Goal: Transaction & Acquisition: Purchase product/service

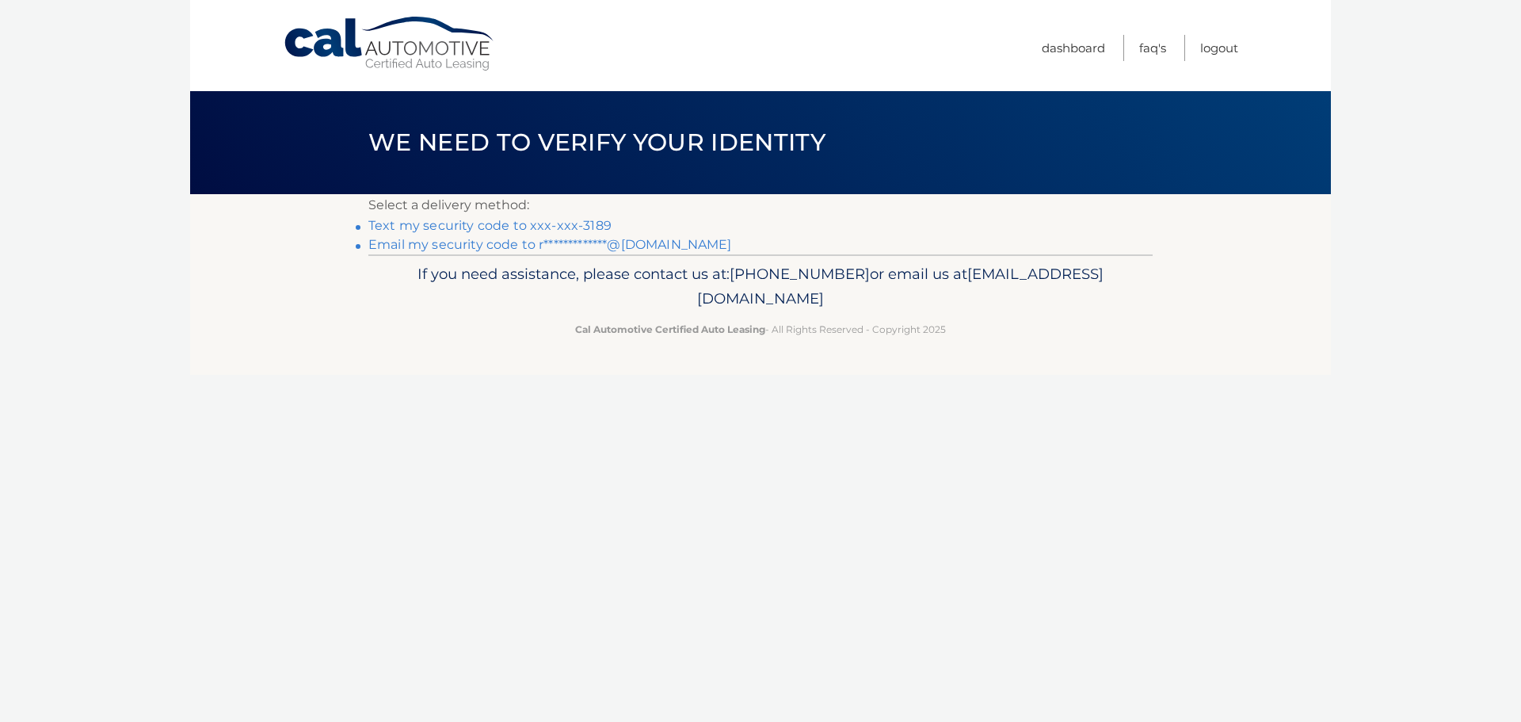
click at [457, 226] on link "Text my security code to xxx-xxx-3189" at bounding box center [489, 225] width 243 height 15
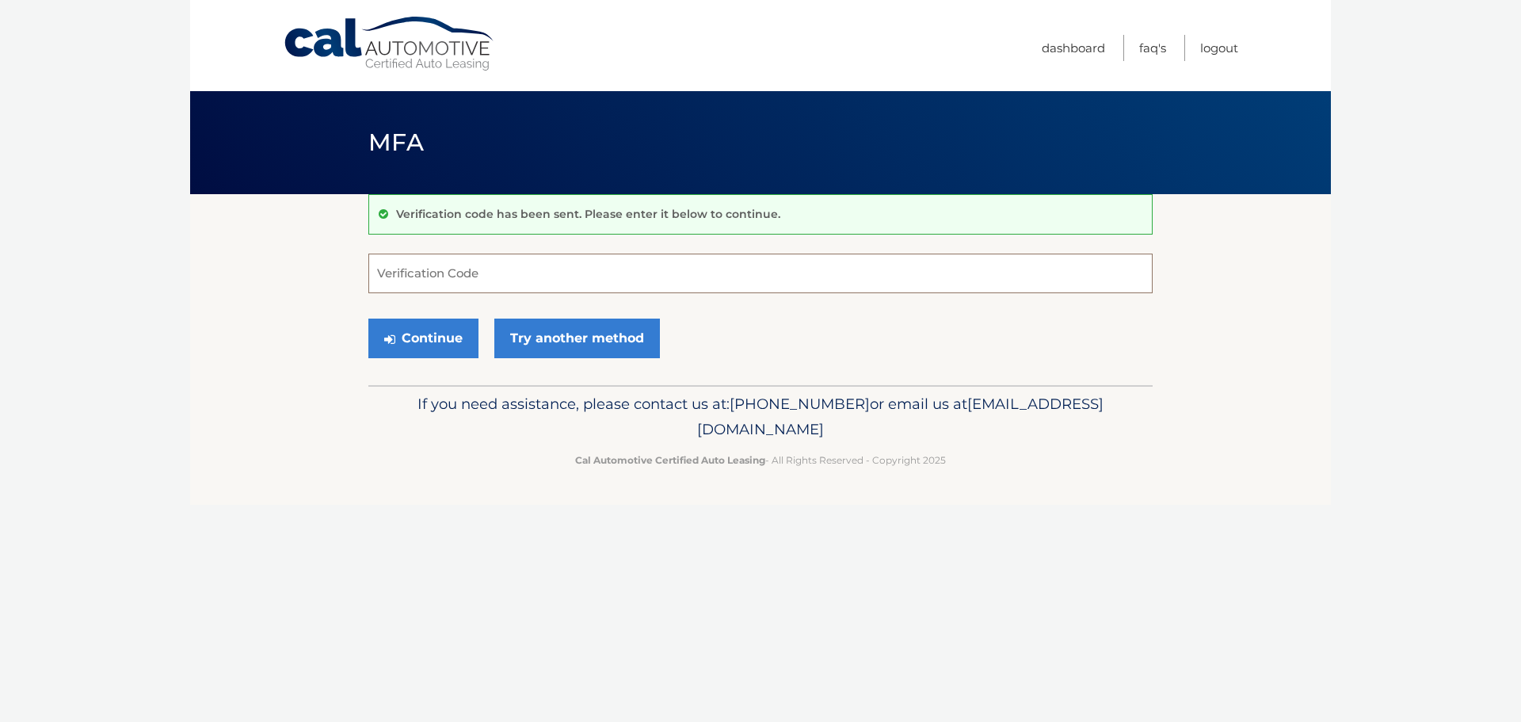
click at [547, 272] on input "Verification Code" at bounding box center [760, 273] width 784 height 40
type input "836308"
click at [394, 341] on icon "submit" at bounding box center [389, 339] width 11 height 13
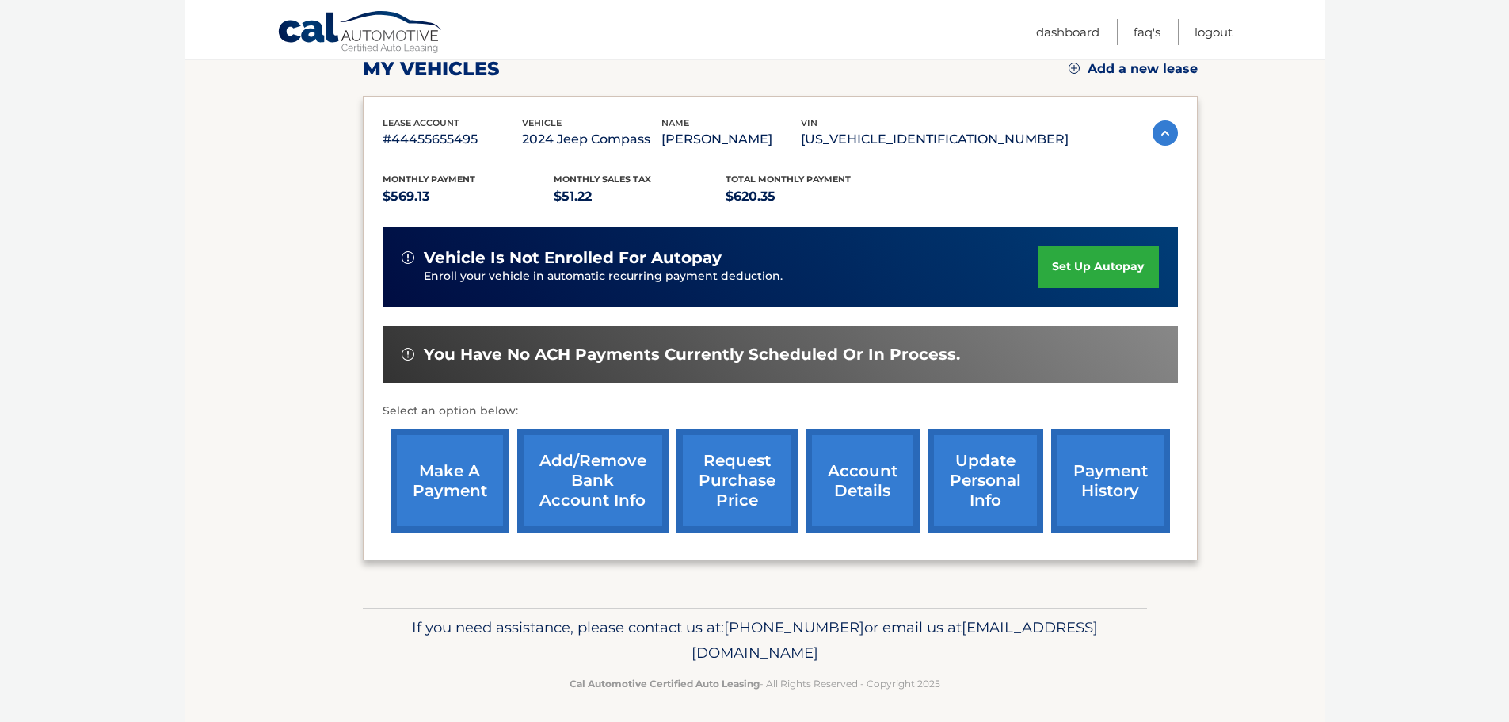
scroll to position [238, 0]
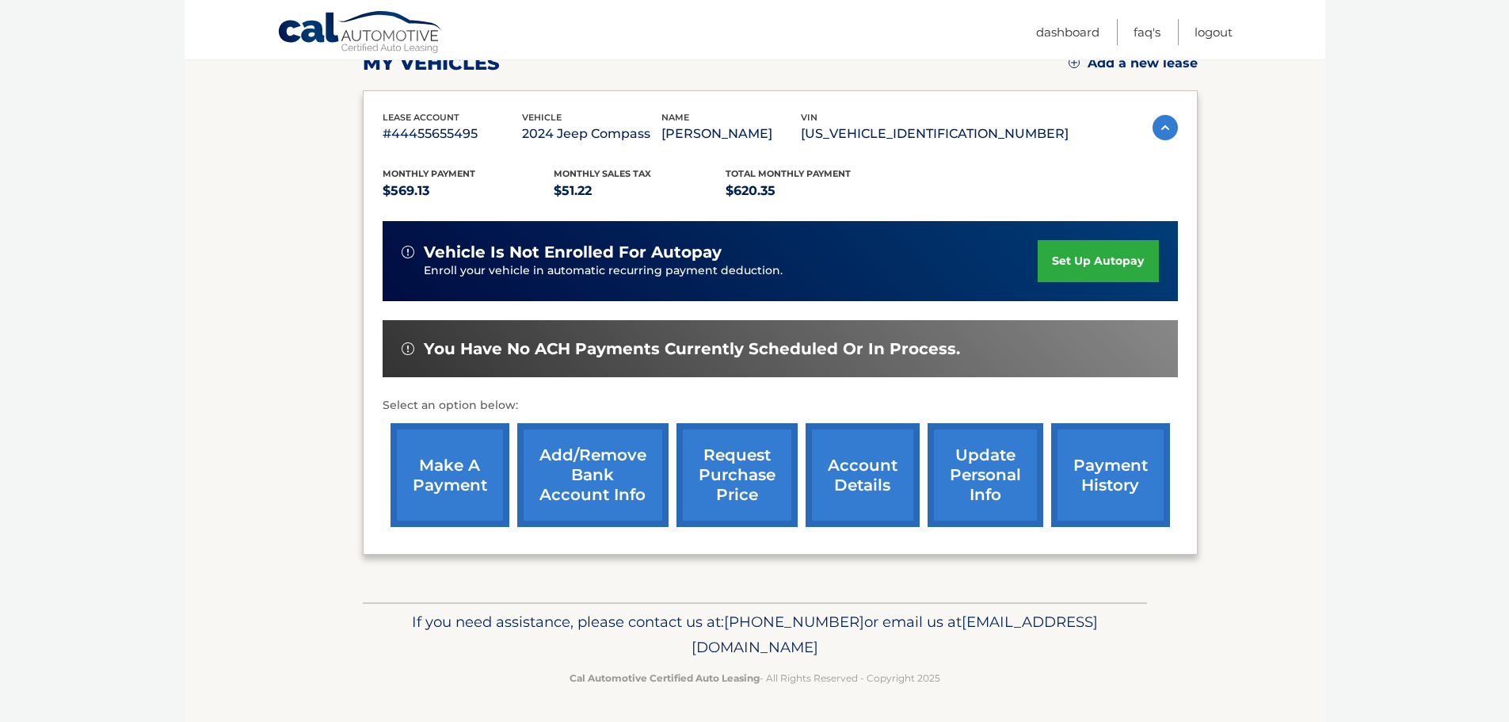
click at [446, 478] on link "make a payment" at bounding box center [449, 475] width 119 height 104
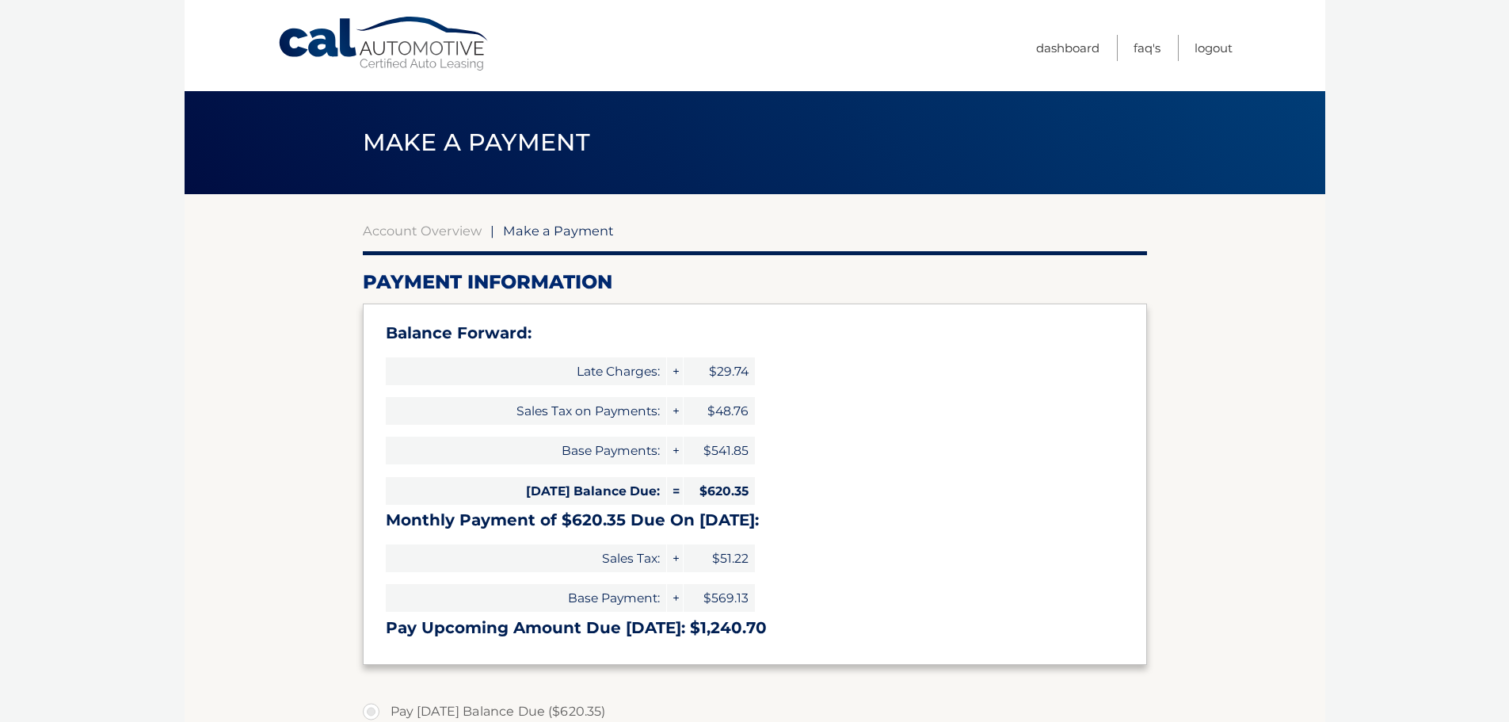
select select "NTFhMjFmMjYtOTliMi00YzA2LTg4OGEtOTRjMjA4M2I0YmVh"
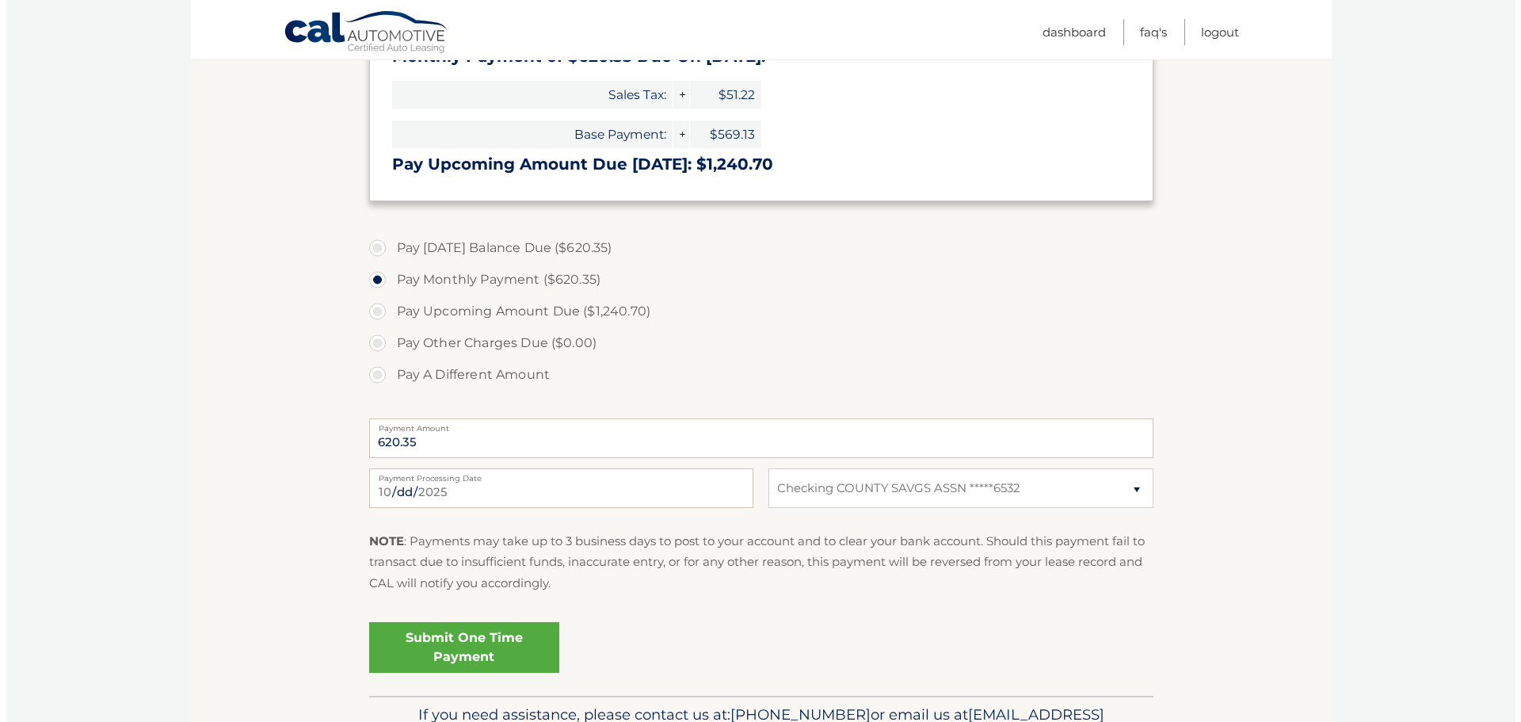
scroll to position [475, 0]
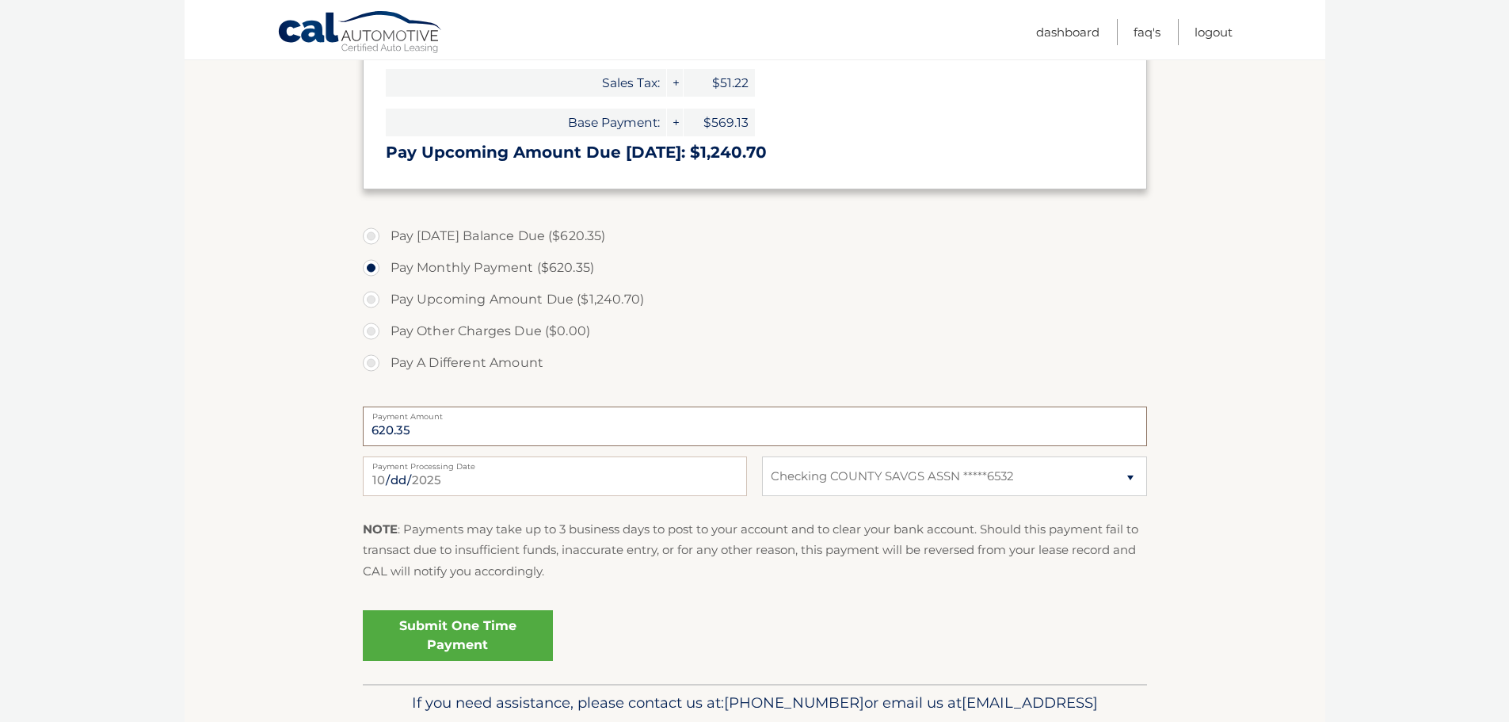
drag, startPoint x: 436, startPoint y: 434, endPoint x: 313, endPoint y: 434, distance: 123.6
click at [313, 434] on section "Account Overview | Make a Payment Payment Information Balance Forward: Late Cha…" at bounding box center [755, 201] width 1140 height 965
click at [367, 361] on label "Pay A Different Amount" at bounding box center [755, 363] width 784 height 32
click at [369, 361] on input "Pay A Different Amount" at bounding box center [377, 359] width 16 height 25
radio input "true"
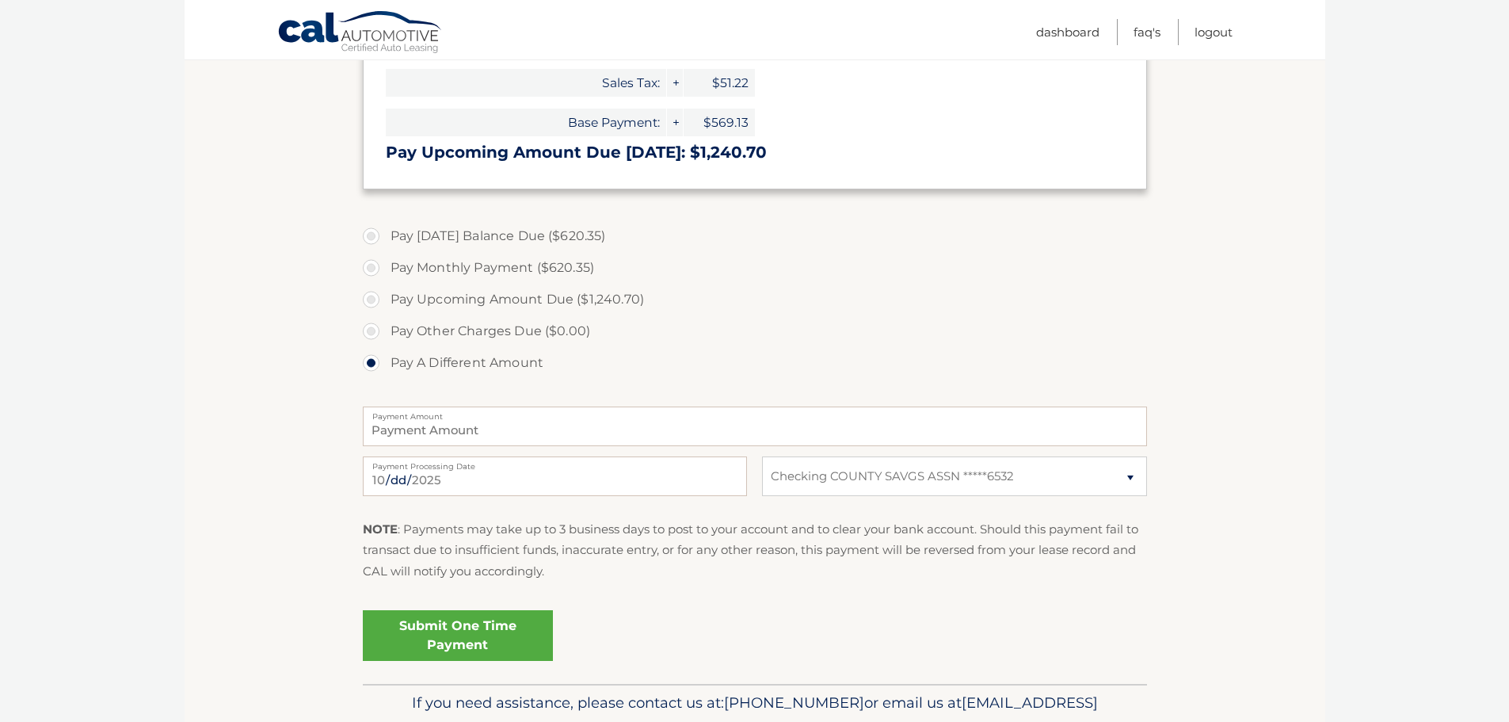
click at [371, 362] on label "Pay A Different Amount" at bounding box center [755, 363] width 784 height 32
click at [371, 362] on input "Pay A Different Amount" at bounding box center [377, 359] width 16 height 25
drag, startPoint x: 490, startPoint y: 433, endPoint x: 386, endPoint y: 444, distance: 105.1
click at [386, 444] on input "Payment Amount" at bounding box center [755, 426] width 784 height 40
type input "621.00"
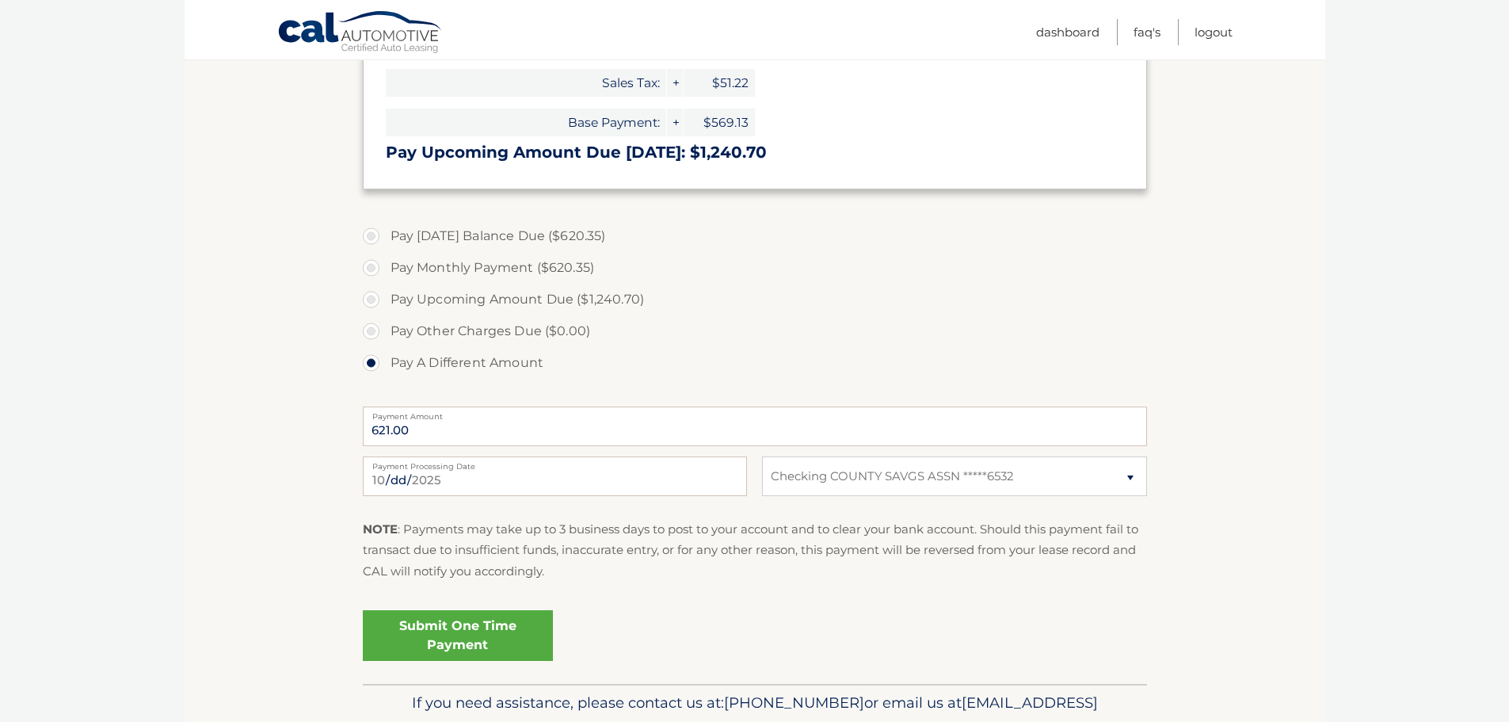
click at [463, 640] on link "Submit One Time Payment" at bounding box center [458, 635] width 190 height 51
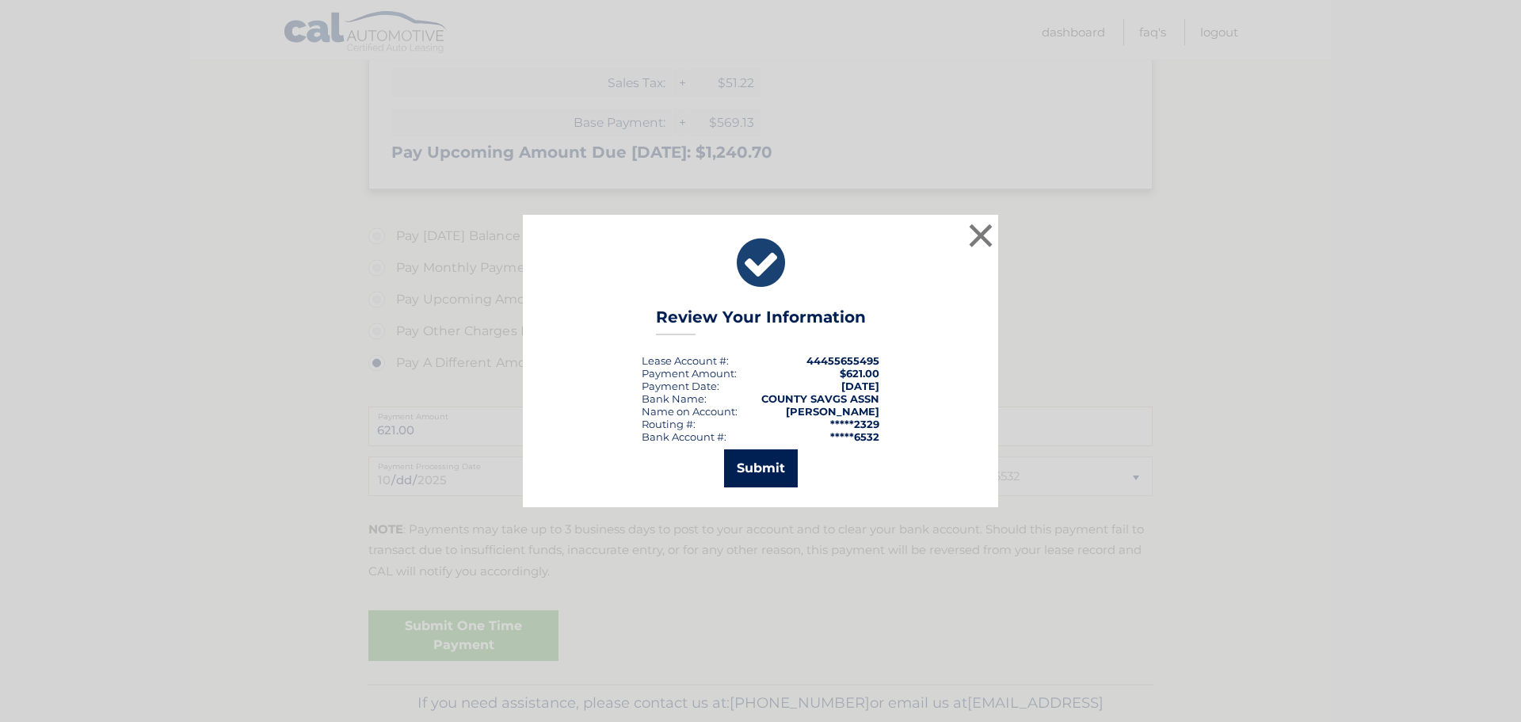
click at [742, 468] on button "Submit" at bounding box center [761, 468] width 74 height 38
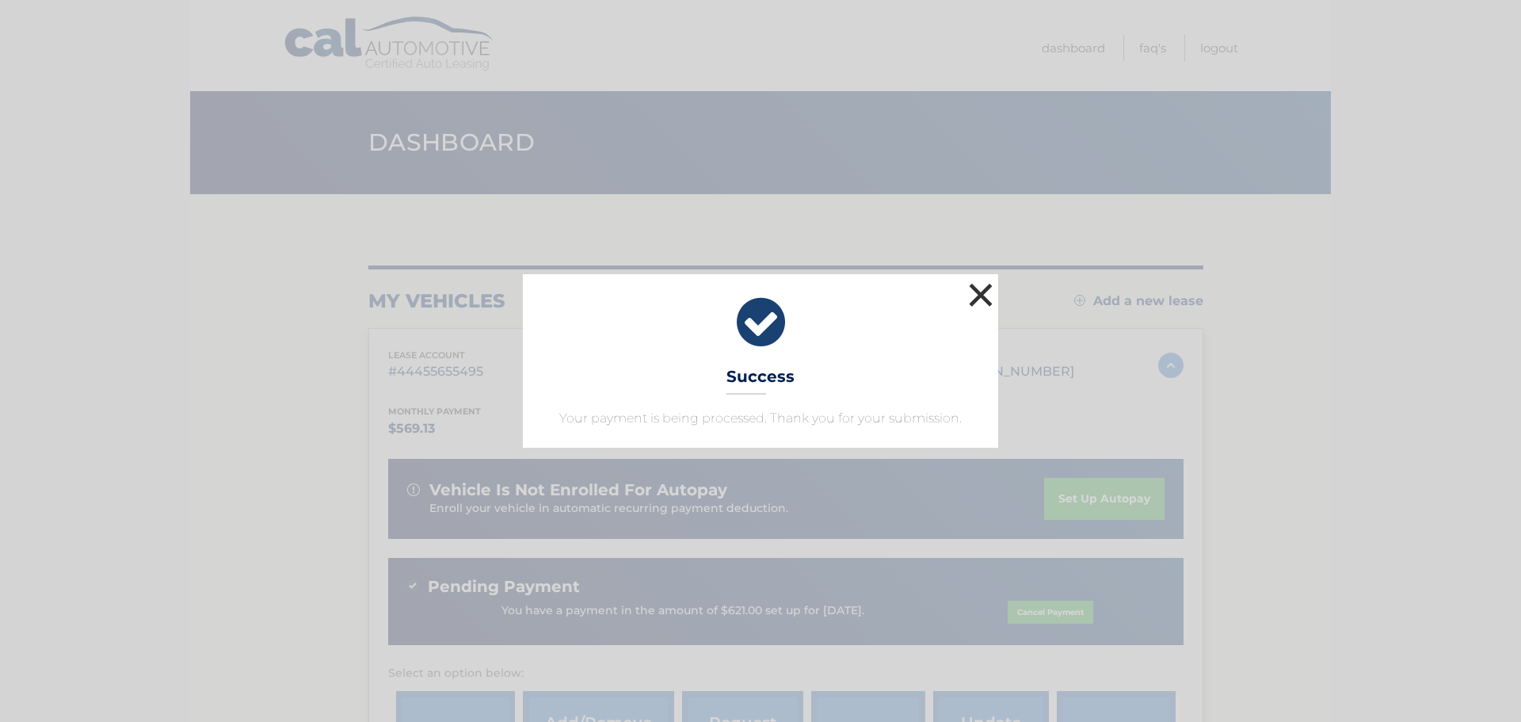
click at [986, 298] on button "×" at bounding box center [981, 295] width 32 height 32
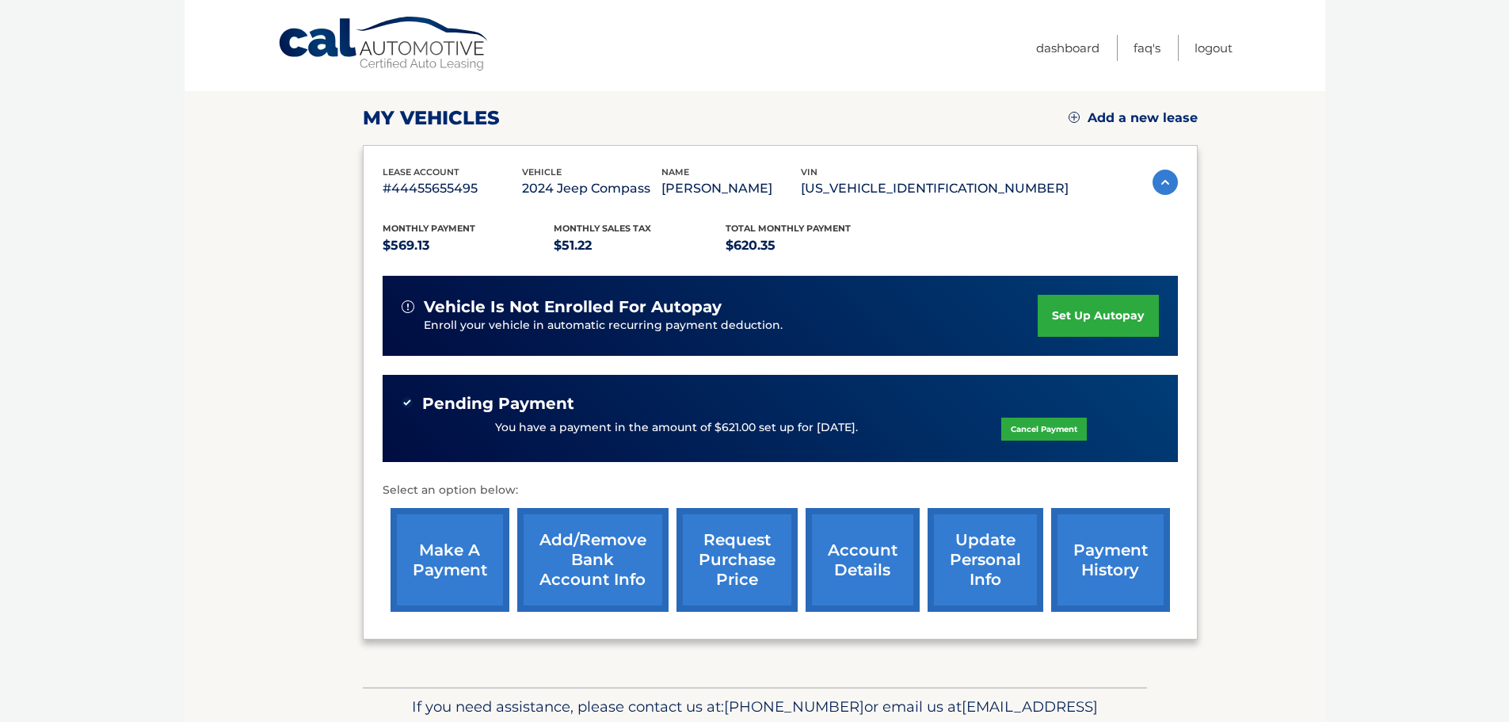
scroll to position [31, 0]
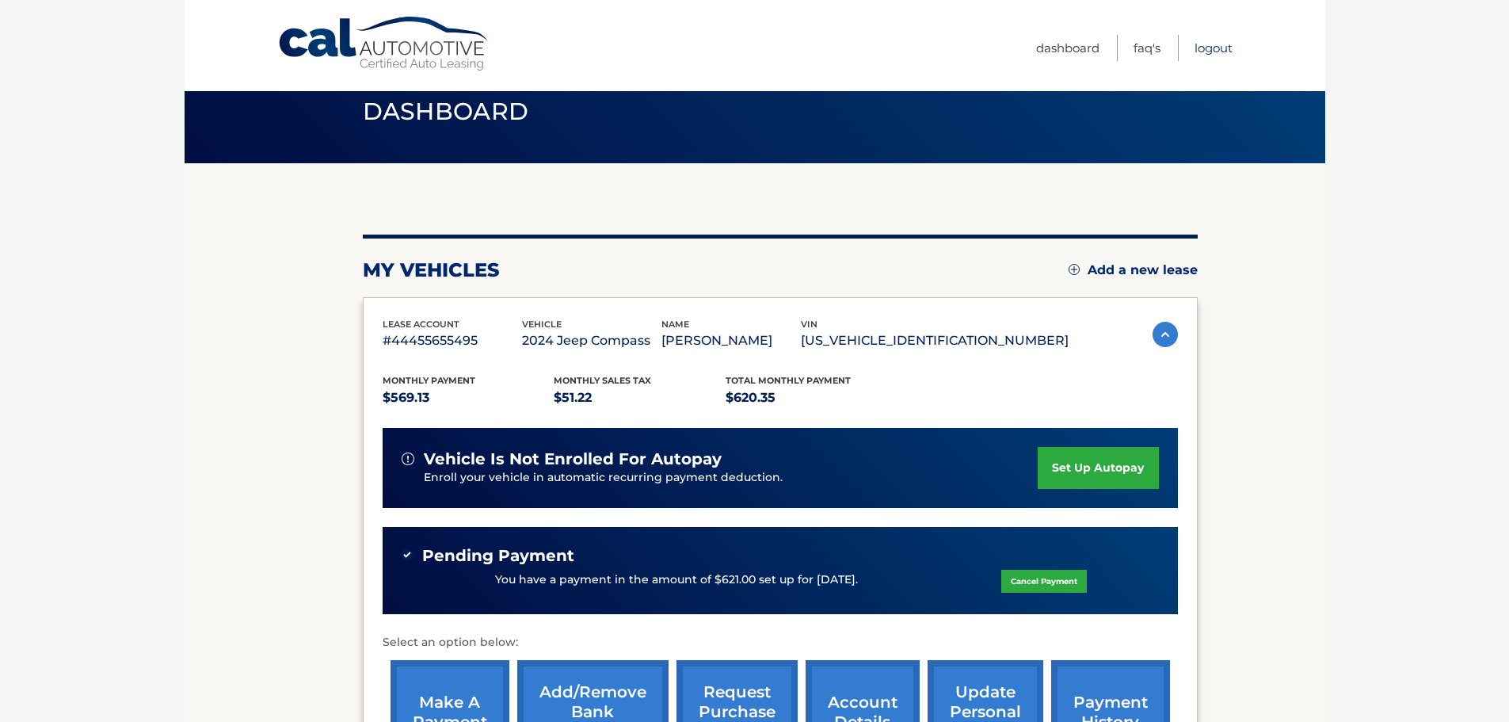
click at [1206, 55] on link "Logout" at bounding box center [1213, 48] width 38 height 26
